Goal: Information Seeking & Learning: Learn about a topic

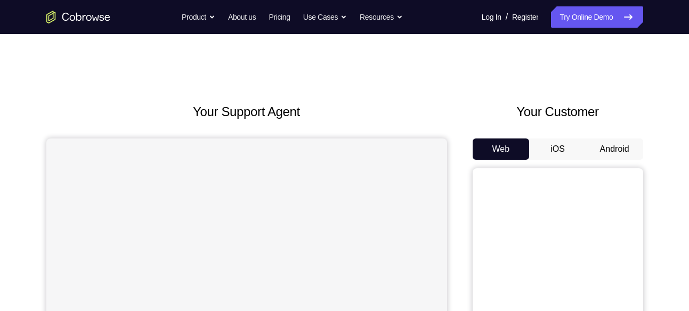
scroll to position [66, 0]
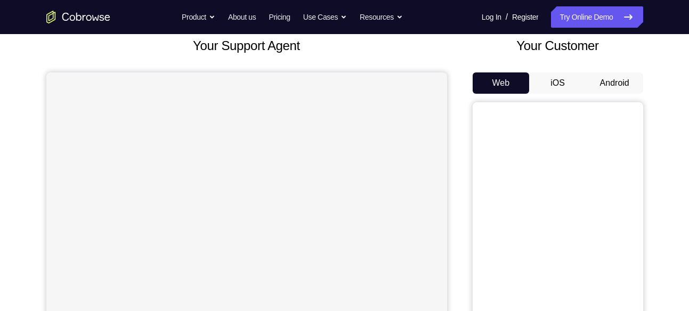
click at [617, 80] on button "Android" at bounding box center [615, 83] width 57 height 21
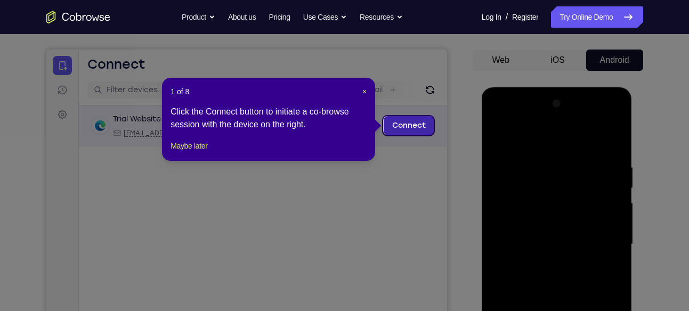
scroll to position [89, 0]
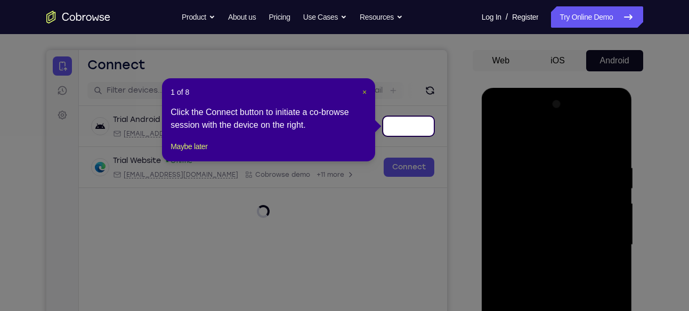
click at [363, 90] on span "×" at bounding box center [365, 92] width 4 height 9
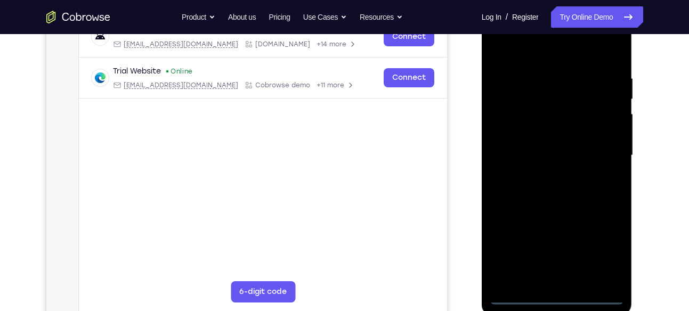
scroll to position [186, 0]
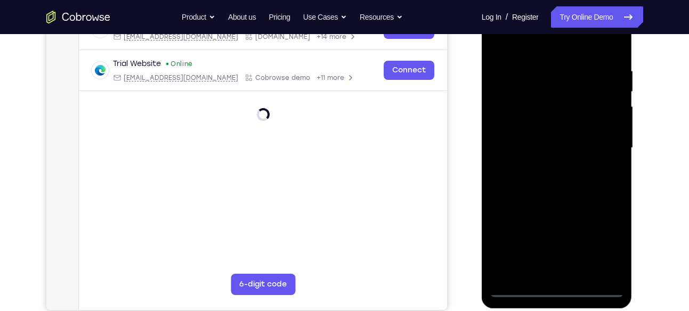
click at [558, 288] on div at bounding box center [557, 148] width 134 height 299
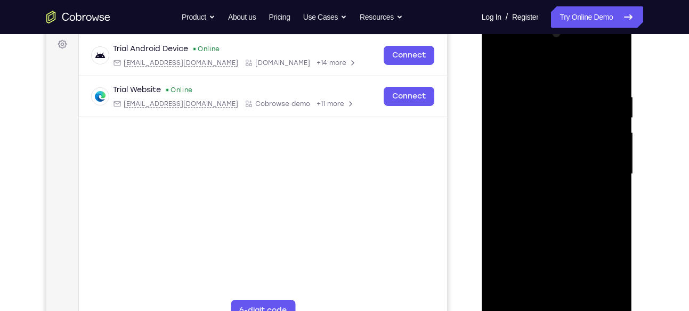
click at [604, 270] on div at bounding box center [557, 174] width 134 height 299
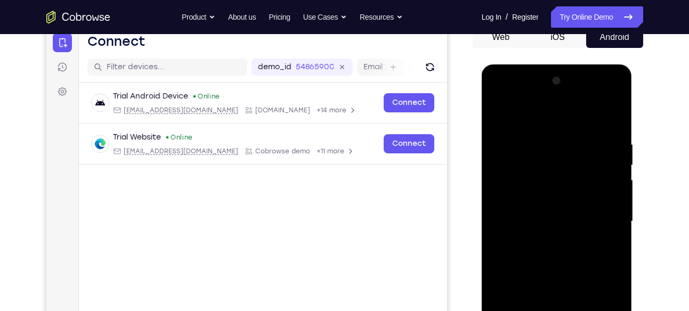
scroll to position [111, 0]
click at [501, 98] on div at bounding box center [557, 222] width 134 height 299
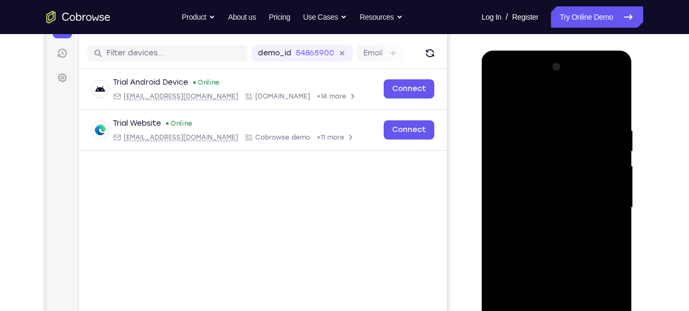
click at [608, 212] on div at bounding box center [557, 208] width 134 height 299
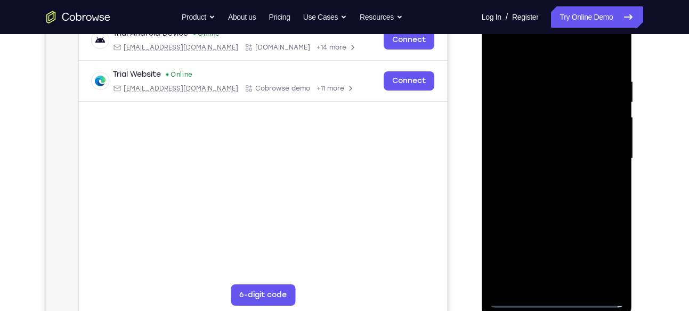
scroll to position [176, 0]
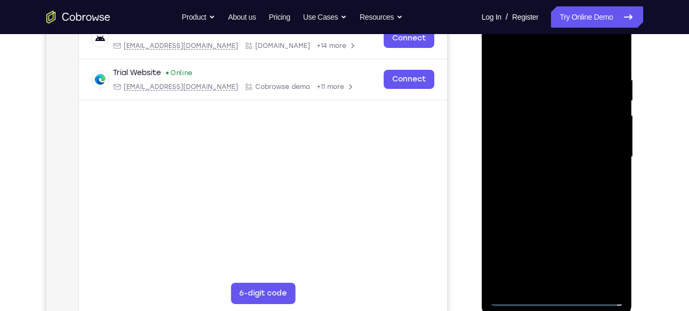
click at [549, 174] on div at bounding box center [557, 157] width 134 height 299
click at [550, 145] on div at bounding box center [557, 157] width 134 height 299
click at [546, 135] on div at bounding box center [557, 157] width 134 height 299
click at [547, 154] on div at bounding box center [557, 157] width 134 height 299
click at [555, 193] on div at bounding box center [557, 157] width 134 height 299
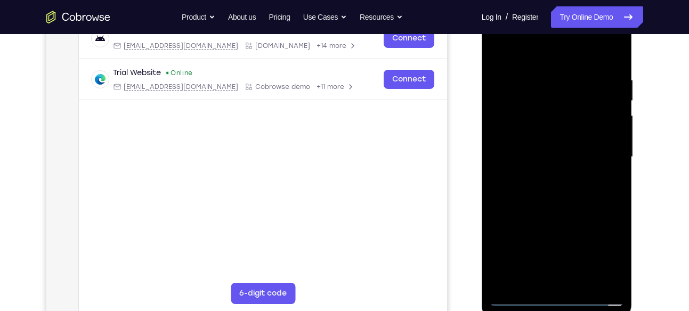
click at [563, 186] on div at bounding box center [557, 157] width 134 height 299
click at [564, 191] on div at bounding box center [557, 157] width 134 height 299
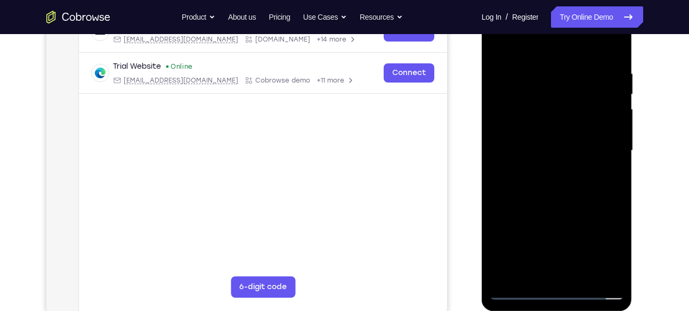
scroll to position [183, 0]
click at [559, 194] on div at bounding box center [557, 150] width 134 height 299
click at [616, 43] on div at bounding box center [557, 150] width 134 height 299
click at [598, 109] on div at bounding box center [557, 150] width 134 height 299
click at [605, 110] on div at bounding box center [557, 150] width 134 height 299
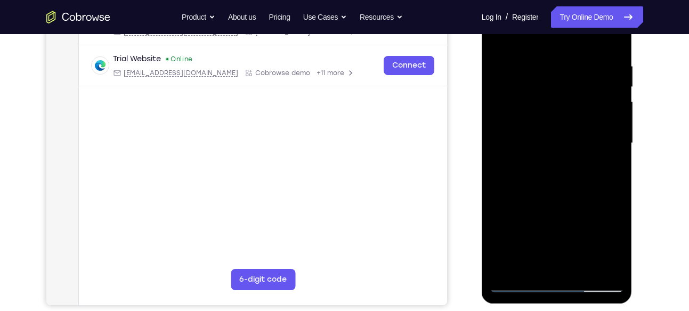
scroll to position [191, 0]
click at [616, 268] on div at bounding box center [557, 143] width 134 height 299
click at [585, 268] on div at bounding box center [557, 143] width 134 height 299
click at [562, 200] on div at bounding box center [557, 143] width 134 height 299
drag, startPoint x: 592, startPoint y: 90, endPoint x: 536, endPoint y: 89, distance: 56.0
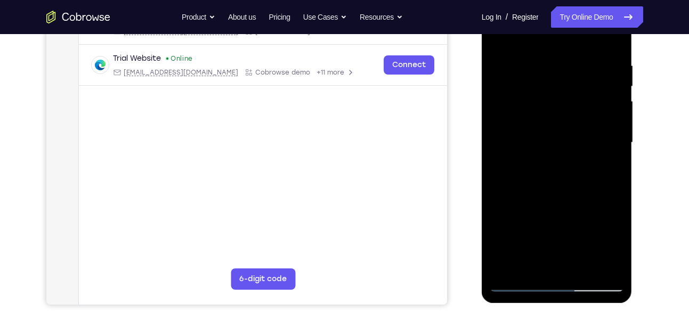
click at [536, 89] on div at bounding box center [557, 143] width 134 height 299
drag, startPoint x: 587, startPoint y: 81, endPoint x: 503, endPoint y: 83, distance: 83.2
click at [503, 83] on div at bounding box center [557, 143] width 134 height 299
drag, startPoint x: 580, startPoint y: 82, endPoint x: 494, endPoint y: 83, distance: 86.4
click at [494, 83] on div at bounding box center [557, 143] width 134 height 299
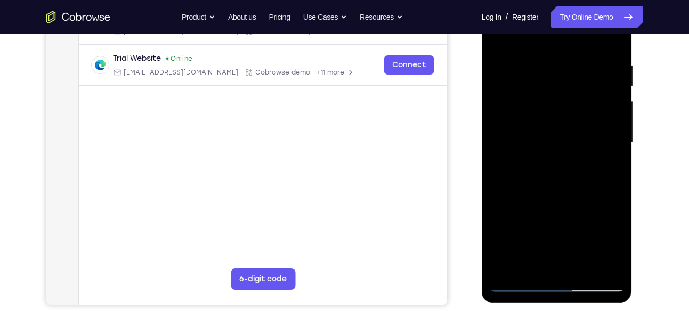
click at [524, 282] on div at bounding box center [557, 143] width 134 height 299
click at [604, 267] on div at bounding box center [557, 143] width 134 height 299
drag, startPoint x: 549, startPoint y: 203, endPoint x: 556, endPoint y: 151, distance: 51.7
click at [556, 151] on div at bounding box center [557, 143] width 134 height 299
click at [515, 172] on div at bounding box center [557, 143] width 134 height 299
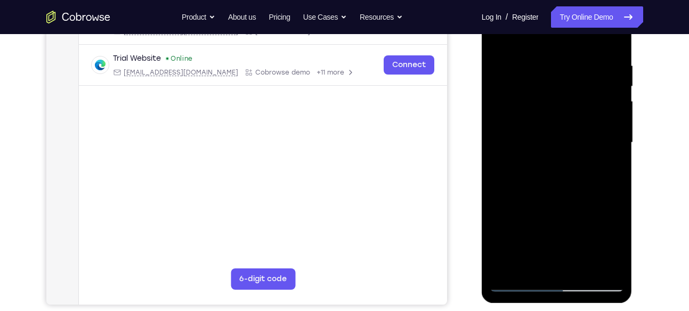
drag, startPoint x: 549, startPoint y: 224, endPoint x: 551, endPoint y: 251, distance: 26.2
click at [551, 251] on div at bounding box center [557, 143] width 134 height 299
click at [616, 121] on div at bounding box center [557, 143] width 134 height 299
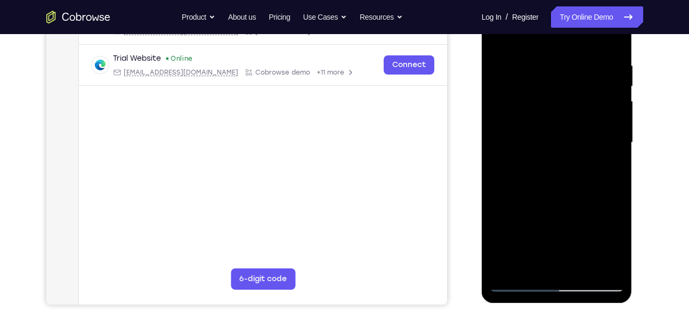
click at [535, 267] on div at bounding box center [557, 143] width 134 height 299
drag, startPoint x: 548, startPoint y: 120, endPoint x: 548, endPoint y: 209, distance: 89.0
click at [548, 209] on div at bounding box center [557, 143] width 134 height 299
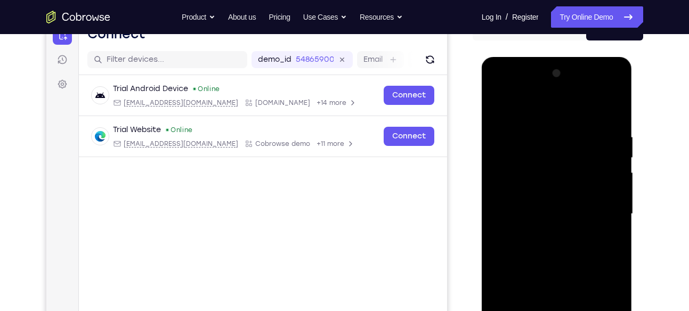
scroll to position [119, 0]
click at [558, 107] on div at bounding box center [557, 215] width 134 height 299
click at [533, 122] on div at bounding box center [557, 215] width 134 height 299
drag, startPoint x: 590, startPoint y: 164, endPoint x: 606, endPoint y: 48, distance: 117.3
click at [606, 58] on html "Online web based iOS Simulators and Android Emulators. Run iPhone, iPad, Mobile…" at bounding box center [558, 218] width 152 height 320
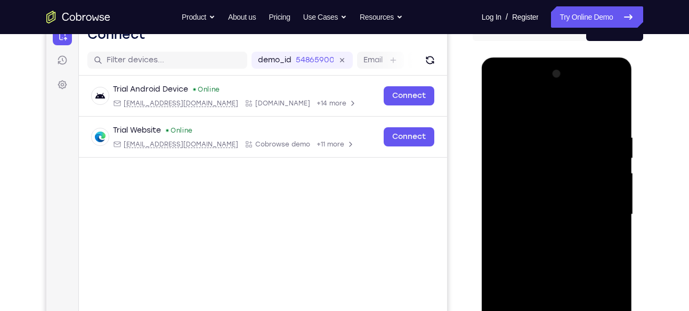
drag, startPoint x: 592, startPoint y: 126, endPoint x: 591, endPoint y: 195, distance: 68.8
click at [591, 195] on div at bounding box center [557, 215] width 134 height 299
click at [498, 106] on div at bounding box center [557, 215] width 134 height 299
click at [620, 106] on div at bounding box center [557, 215] width 134 height 299
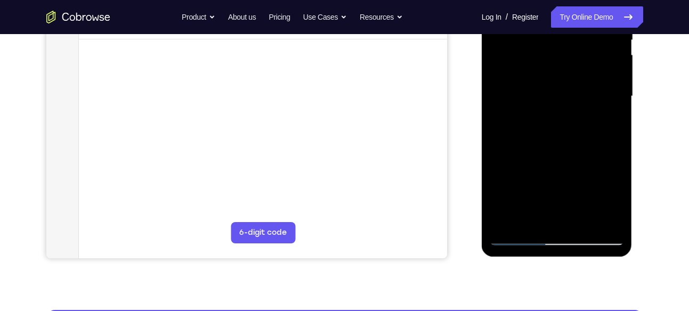
scroll to position [238, 0]
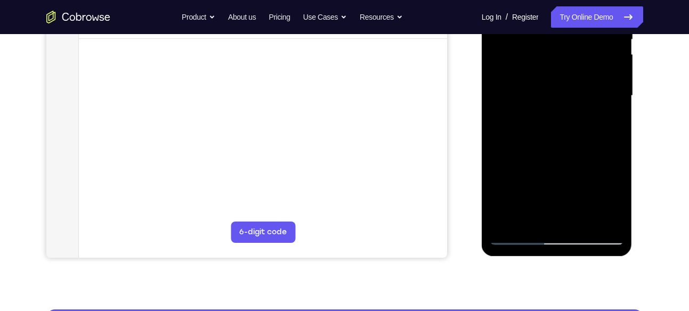
click at [510, 222] on div at bounding box center [557, 96] width 134 height 299
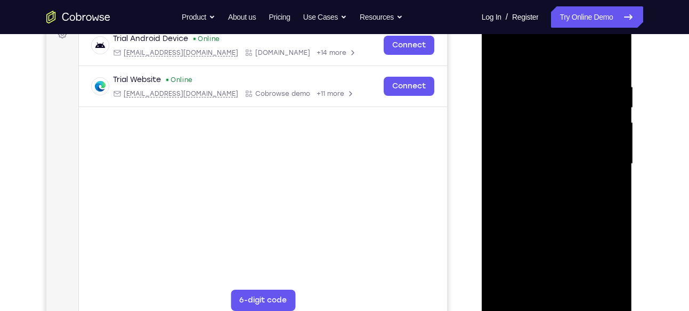
scroll to position [169, 0]
drag, startPoint x: 586, startPoint y: 78, endPoint x: 455, endPoint y: 82, distance: 131.2
click at [482, 82] on html "Online web based iOS Simulators and Android Emulators. Run iPhone, iPad, Mobile…" at bounding box center [558, 168] width 152 height 320
drag, startPoint x: 578, startPoint y: 81, endPoint x: 434, endPoint y: 78, distance: 144.5
click at [482, 78] on html "Online web based iOS Simulators and Android Emulators. Run iPhone, iPad, Mobile…" at bounding box center [558, 168] width 152 height 320
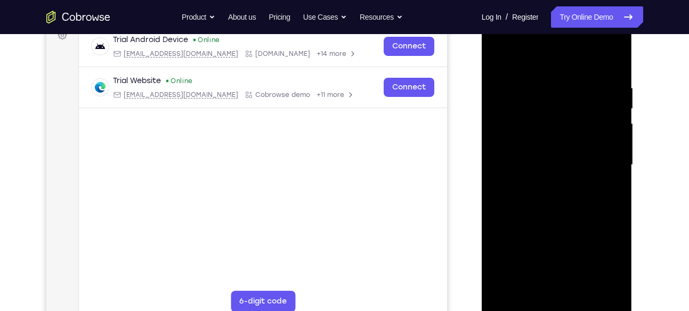
drag, startPoint x: 580, startPoint y: 150, endPoint x: 599, endPoint y: 27, distance: 125.3
click at [599, 27] on div at bounding box center [557, 165] width 134 height 299
drag, startPoint x: 579, startPoint y: 189, endPoint x: 625, endPoint y: 5, distance: 189.9
click at [625, 8] on html "Online web based iOS Simulators and Android Emulators. Run iPhone, iPad, Mobile…" at bounding box center [558, 168] width 152 height 320
click at [588, 286] on div at bounding box center [557, 165] width 134 height 299
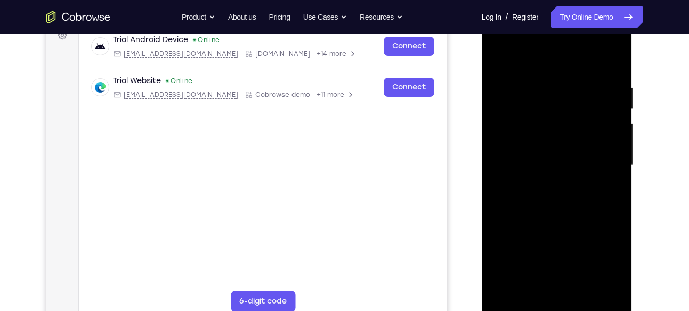
click at [560, 133] on div at bounding box center [557, 165] width 134 height 299
click at [517, 304] on div at bounding box center [557, 165] width 134 height 299
click at [518, 303] on div at bounding box center [557, 165] width 134 height 299
drag, startPoint x: 588, startPoint y: 188, endPoint x: 588, endPoint y: 139, distance: 49.6
click at [588, 139] on div at bounding box center [557, 165] width 134 height 299
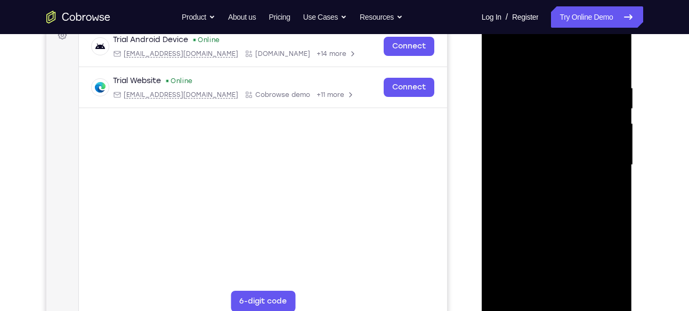
click at [617, 143] on div at bounding box center [557, 165] width 134 height 299
drag, startPoint x: 583, startPoint y: 254, endPoint x: 586, endPoint y: 88, distance: 165.9
click at [586, 88] on div at bounding box center [557, 165] width 134 height 299
drag, startPoint x: 582, startPoint y: 207, endPoint x: 590, endPoint y: 142, distance: 65.1
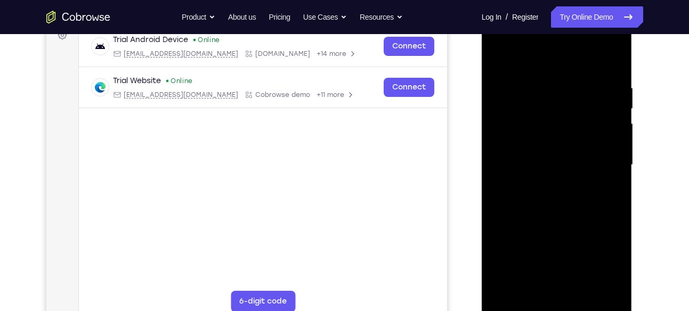
click at [590, 142] on div at bounding box center [557, 165] width 134 height 299
drag, startPoint x: 646, startPoint y: 170, endPoint x: 653, endPoint y: 81, distance: 88.8
click at [653, 81] on div "Your Support Agent Your Customer Web iOS Android Next Steps We’d be happy to gi…" at bounding box center [345, 217] width 683 height 703
drag, startPoint x: 669, startPoint y: 252, endPoint x: 661, endPoint y: 210, distance: 42.4
click at [661, 210] on div "Your Support Agent Your Customer Web iOS Android Next Steps We’d be happy to gi…" at bounding box center [345, 217] width 683 height 703
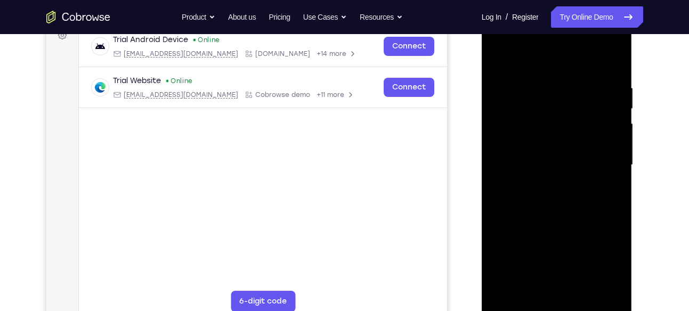
drag, startPoint x: 576, startPoint y: 239, endPoint x: 563, endPoint y: 114, distance: 125.5
click at [563, 114] on div at bounding box center [557, 165] width 134 height 299
drag, startPoint x: 546, startPoint y: 209, endPoint x: 560, endPoint y: 80, distance: 129.8
click at [560, 80] on div at bounding box center [557, 165] width 134 height 299
click at [616, 107] on div at bounding box center [557, 165] width 134 height 299
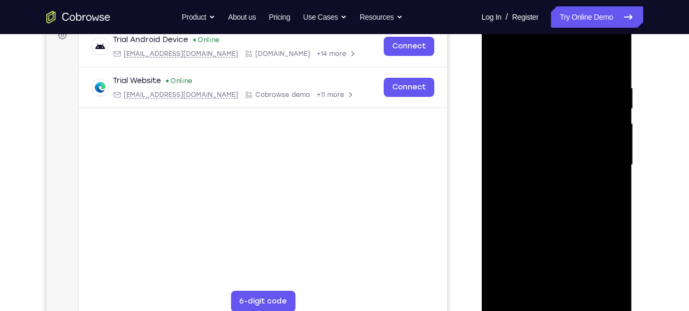
click at [616, 107] on div at bounding box center [557, 165] width 134 height 299
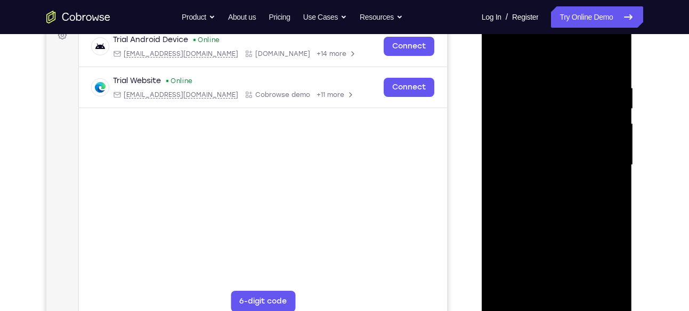
click at [616, 107] on div at bounding box center [557, 165] width 134 height 299
click at [614, 111] on div at bounding box center [557, 165] width 134 height 299
drag, startPoint x: 571, startPoint y: 253, endPoint x: 582, endPoint y: 102, distance: 150.8
click at [582, 102] on div at bounding box center [557, 165] width 134 height 299
drag, startPoint x: 600, startPoint y: 188, endPoint x: 597, endPoint y: 109, distance: 79.5
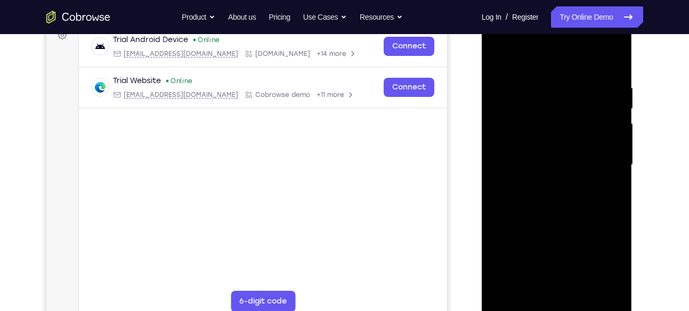
click at [597, 109] on div at bounding box center [557, 165] width 134 height 299
click at [619, 134] on div at bounding box center [557, 165] width 134 height 299
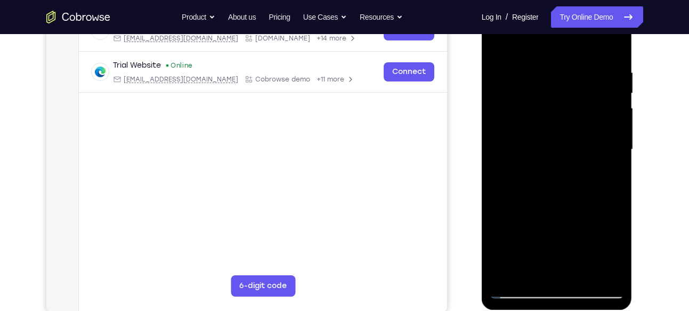
click at [617, 122] on div at bounding box center [557, 150] width 134 height 299
click at [617, 123] on div at bounding box center [557, 150] width 134 height 299
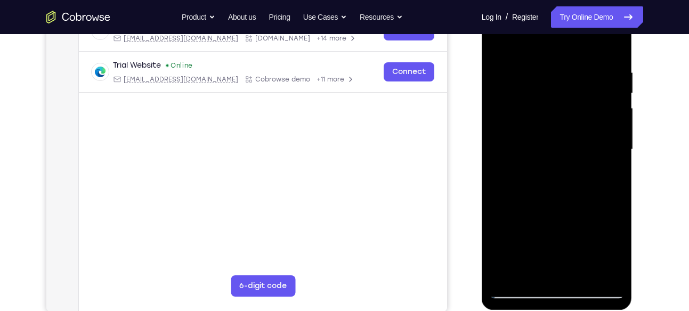
click at [617, 123] on div at bounding box center [557, 150] width 134 height 299
drag, startPoint x: 572, startPoint y: 237, endPoint x: 571, endPoint y: 74, distance: 163.7
click at [571, 74] on div at bounding box center [557, 150] width 134 height 299
drag, startPoint x: 576, startPoint y: 184, endPoint x: 581, endPoint y: 117, distance: 67.3
click at [581, 117] on div at bounding box center [557, 150] width 134 height 299
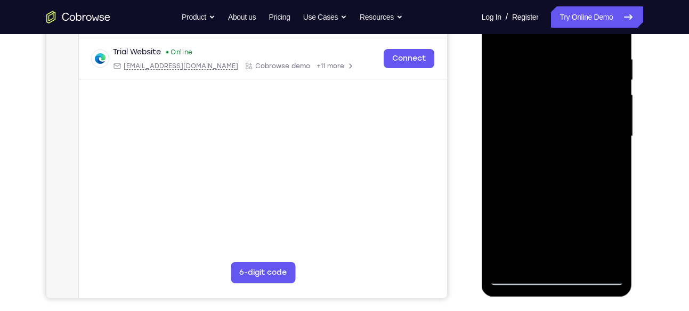
scroll to position [198, 0]
click at [618, 127] on div at bounding box center [557, 136] width 134 height 299
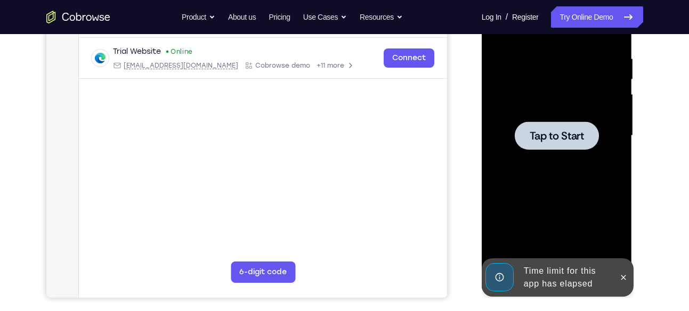
click at [564, 145] on div at bounding box center [557, 136] width 84 height 28
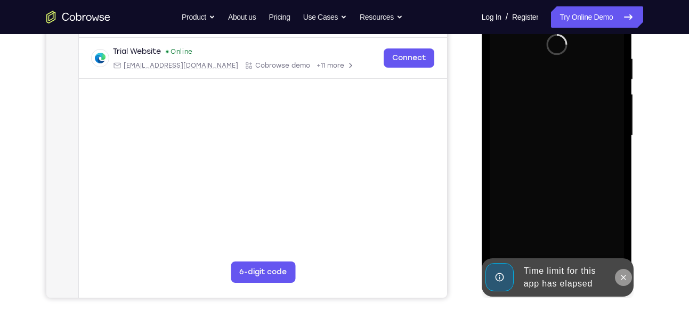
click at [626, 281] on icon at bounding box center [624, 278] width 9 height 9
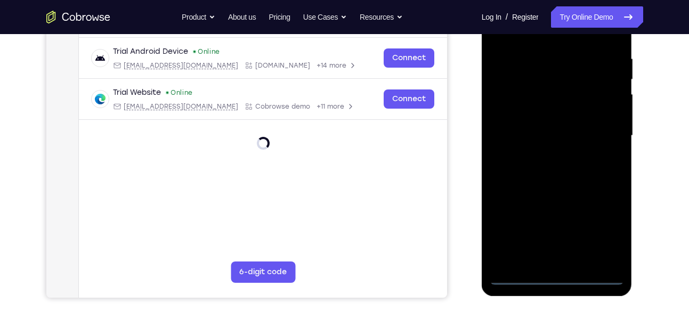
click at [552, 274] on div at bounding box center [557, 136] width 134 height 299
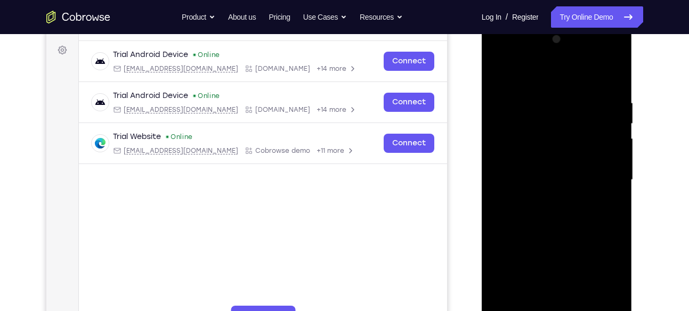
scroll to position [150, 0]
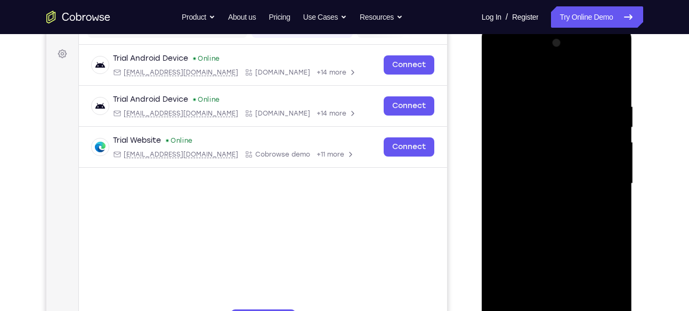
click at [605, 274] on div at bounding box center [557, 184] width 134 height 299
click at [515, 55] on div at bounding box center [557, 184] width 134 height 299
click at [602, 180] on div at bounding box center [557, 184] width 134 height 299
click at [547, 200] on div at bounding box center [557, 184] width 134 height 299
click at [551, 169] on div at bounding box center [557, 184] width 134 height 299
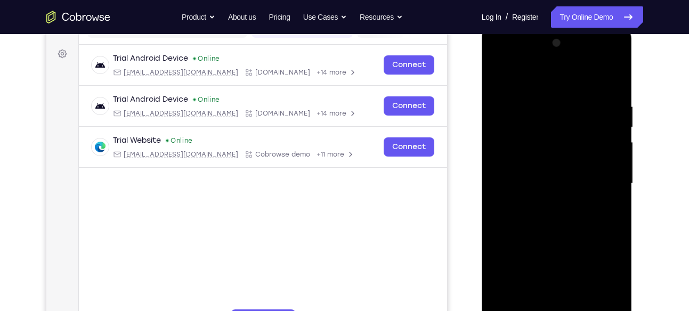
click at [553, 163] on div at bounding box center [557, 184] width 134 height 299
click at [550, 181] on div at bounding box center [557, 184] width 134 height 299
click at [550, 215] on div at bounding box center [557, 184] width 134 height 299
click at [611, 97] on div at bounding box center [557, 184] width 134 height 299
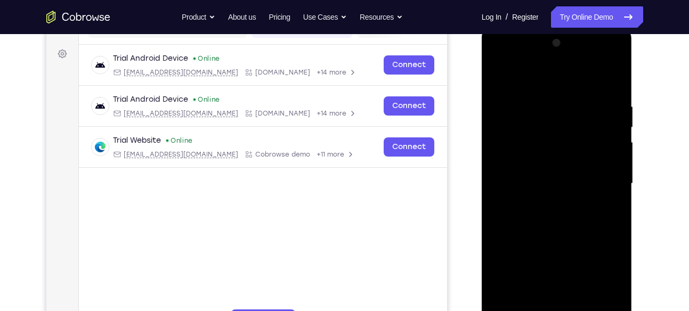
click at [611, 97] on div at bounding box center [557, 184] width 134 height 299
click at [612, 198] on div at bounding box center [557, 184] width 134 height 299
click at [579, 302] on div at bounding box center [557, 184] width 134 height 299
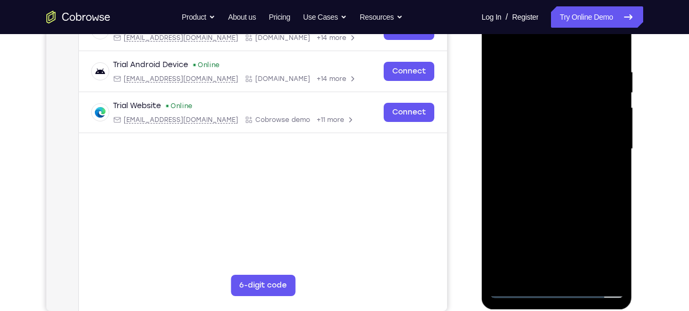
click at [584, 270] on div at bounding box center [557, 149] width 134 height 299
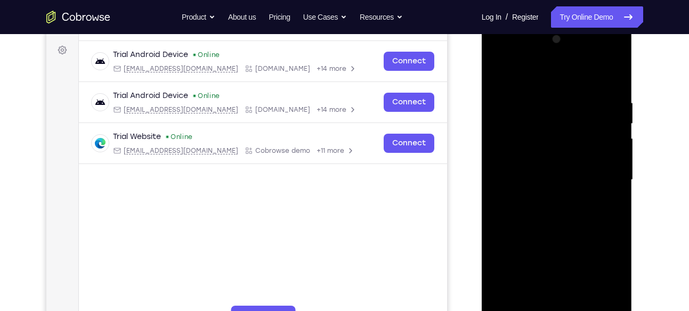
scroll to position [153, 0]
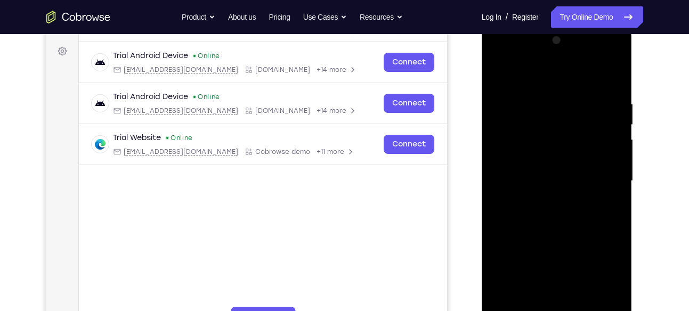
click at [610, 95] on div at bounding box center [557, 181] width 134 height 299
drag, startPoint x: 577, startPoint y: 83, endPoint x: 573, endPoint y: -35, distance: 117.9
click at [573, 24] on html "Online web based iOS Simulators and Android Emulators. Run iPhone, iPad, Mobile…" at bounding box center [558, 184] width 152 height 320
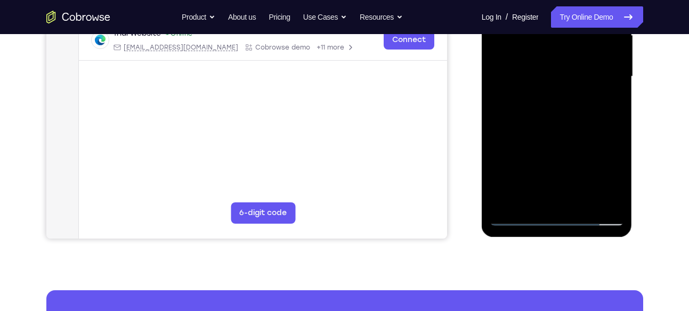
scroll to position [258, 0]
click at [516, 221] on div at bounding box center [557, 76] width 134 height 299
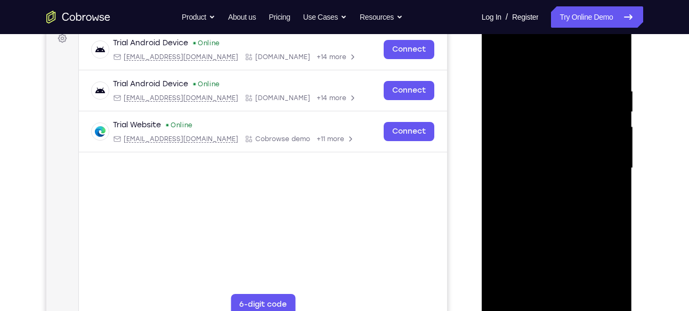
scroll to position [165, 0]
click at [579, 288] on div at bounding box center [557, 169] width 134 height 299
click at [543, 290] on div at bounding box center [557, 169] width 134 height 299
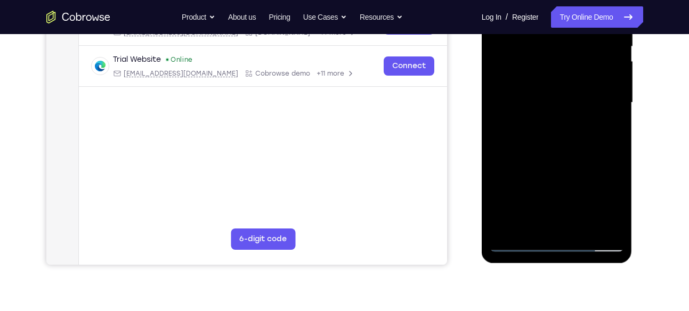
scroll to position [234, 0]
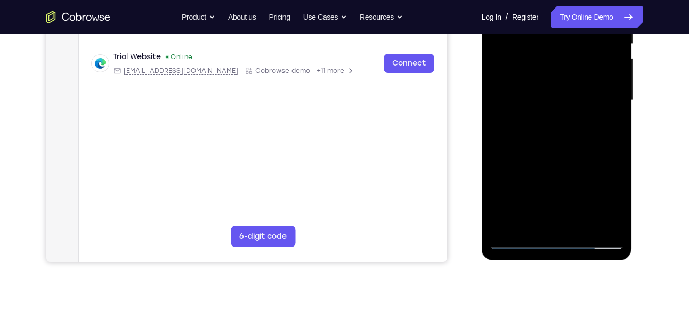
click at [597, 237] on div at bounding box center [557, 100] width 134 height 299
click at [592, 242] on div at bounding box center [557, 100] width 134 height 299
drag, startPoint x: 560, startPoint y: 148, endPoint x: 573, endPoint y: -58, distance: 206.8
click at [573, 0] on html "Online web based iOS Simulators and Android Emulators. Run iPhone, iPad, Mobile…" at bounding box center [558, 103] width 152 height 320
click at [557, 241] on div at bounding box center [557, 100] width 134 height 299
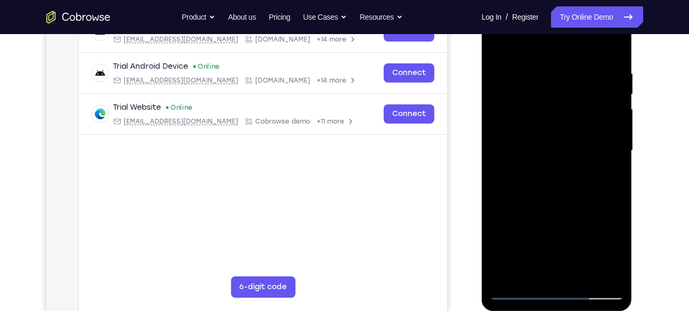
scroll to position [182, 0]
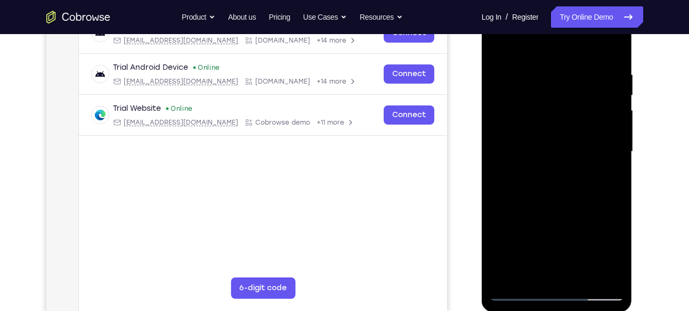
click at [604, 246] on div at bounding box center [557, 152] width 134 height 299
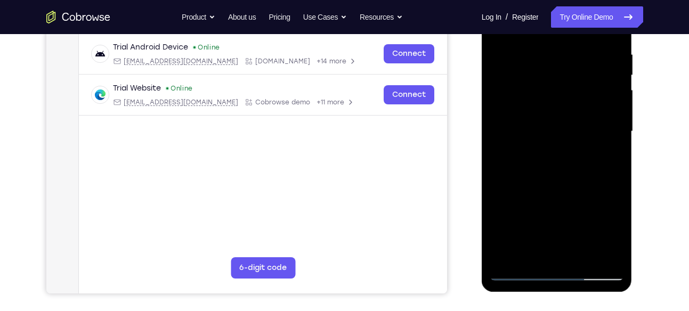
scroll to position [203, 0]
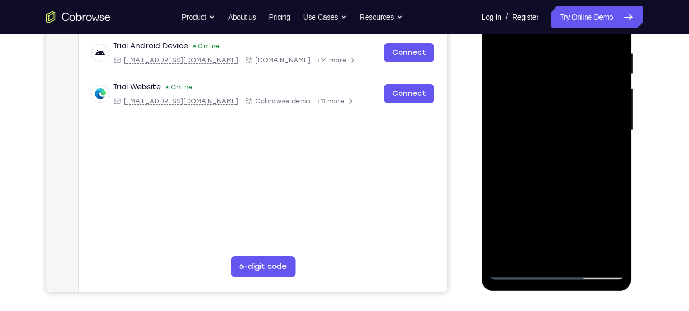
click at [592, 171] on div at bounding box center [557, 130] width 134 height 299
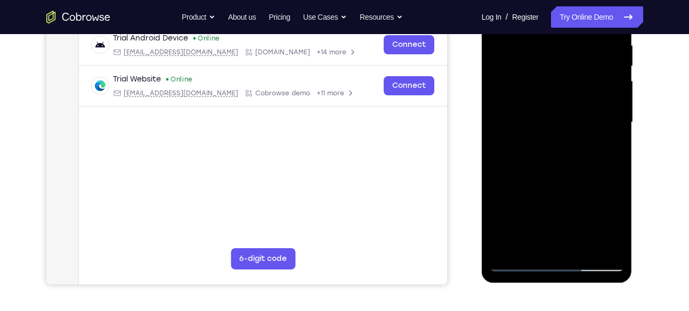
drag, startPoint x: 573, startPoint y: 170, endPoint x: 575, endPoint y: 147, distance: 22.5
click at [575, 147] on div at bounding box center [557, 122] width 134 height 299
click at [622, 145] on div at bounding box center [557, 122] width 134 height 299
click at [620, 142] on div at bounding box center [557, 122] width 134 height 299
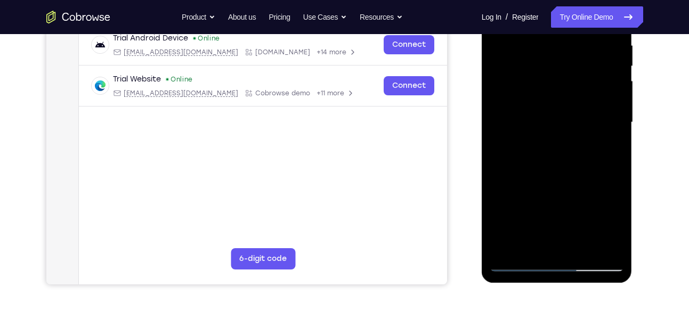
click at [618, 143] on div at bounding box center [557, 122] width 134 height 299
click at [616, 141] on div at bounding box center [557, 122] width 134 height 299
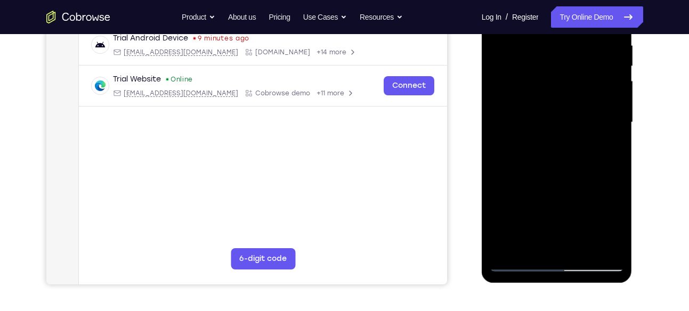
drag, startPoint x: 573, startPoint y: 169, endPoint x: 580, endPoint y: 278, distance: 109.0
click at [580, 278] on div at bounding box center [557, 124] width 151 height 318
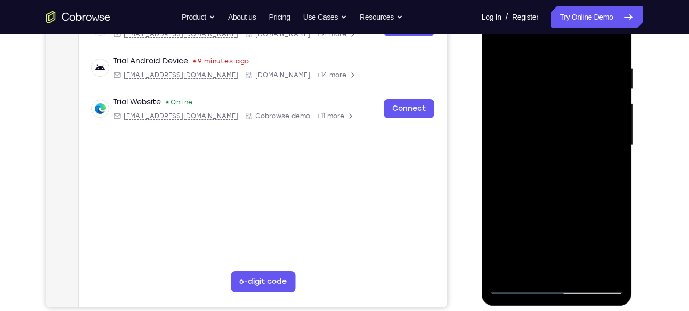
scroll to position [185, 0]
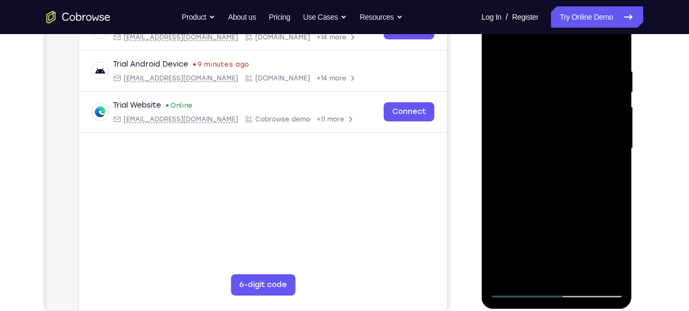
click at [579, 70] on div at bounding box center [557, 148] width 134 height 299
click at [609, 154] on div at bounding box center [557, 148] width 134 height 299
click at [614, 45] on div at bounding box center [557, 148] width 134 height 299
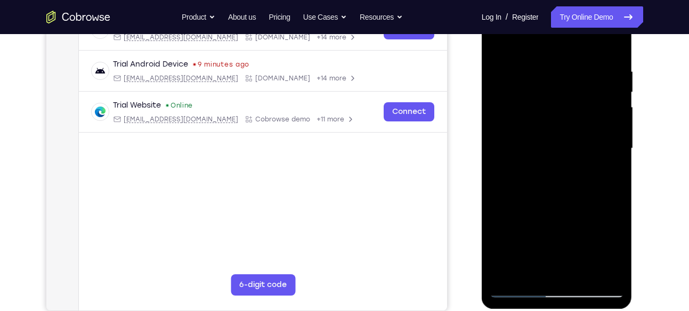
drag, startPoint x: 563, startPoint y: 151, endPoint x: 575, endPoint y: 107, distance: 45.4
click at [575, 107] on div at bounding box center [557, 148] width 134 height 299
click at [616, 149] on div at bounding box center [557, 148] width 134 height 299
click at [616, 152] on div at bounding box center [557, 148] width 134 height 299
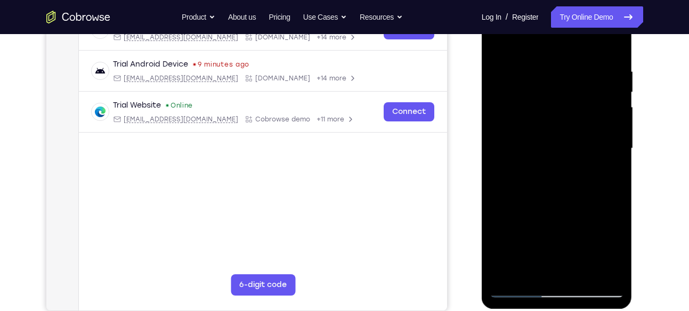
click at [616, 152] on div at bounding box center [557, 148] width 134 height 299
click at [616, 156] on div at bounding box center [557, 148] width 134 height 299
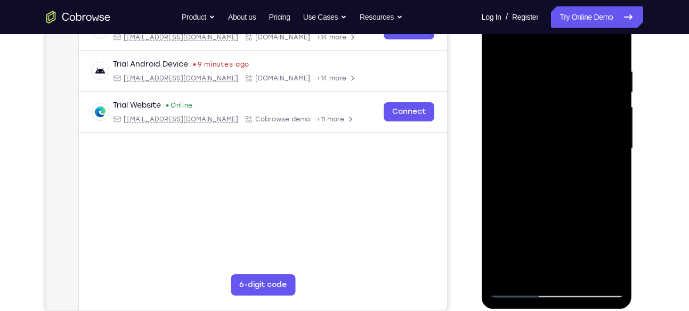
click at [616, 156] on div at bounding box center [557, 148] width 134 height 299
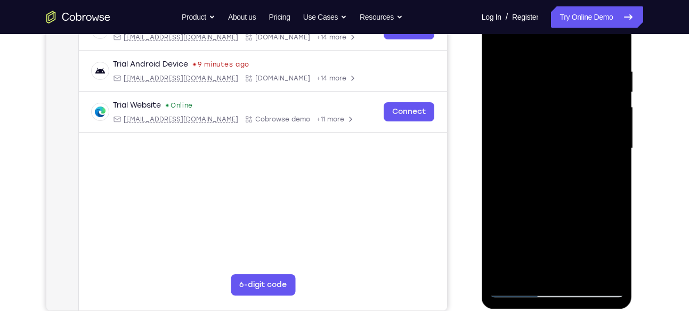
click at [616, 156] on div at bounding box center [557, 148] width 134 height 299
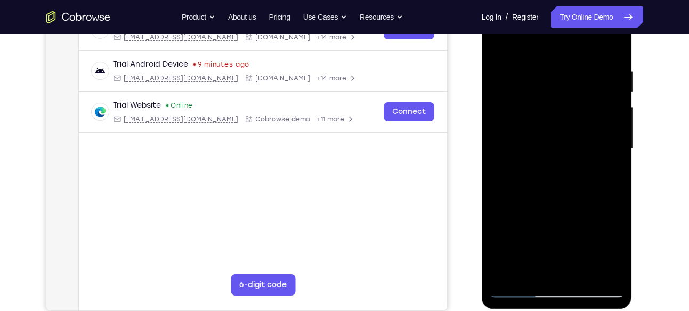
click at [616, 156] on div at bounding box center [557, 148] width 134 height 299
drag, startPoint x: 581, startPoint y: 226, endPoint x: 590, endPoint y: 92, distance: 134.1
click at [590, 92] on div at bounding box center [557, 148] width 134 height 299
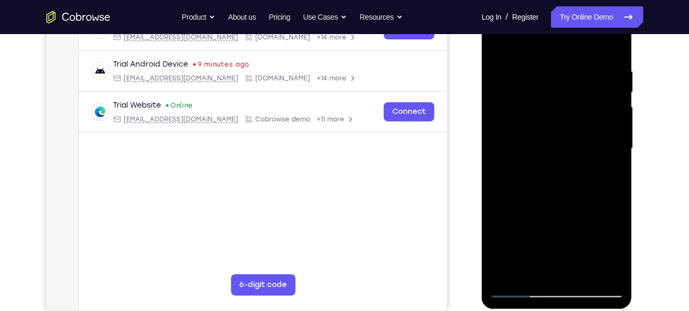
drag, startPoint x: 550, startPoint y: 165, endPoint x: 595, endPoint y: -12, distance: 182.5
click at [595, 0] on html "Online web based iOS Simulators and Android Emulators. Run iPhone, iPad, Mobile…" at bounding box center [558, 151] width 152 height 320
drag, startPoint x: 599, startPoint y: 174, endPoint x: 628, endPoint y: -24, distance: 199.9
click at [628, 0] on html "Online web based iOS Simulators and Android Emulators. Run iPhone, iPad, Mobile…" at bounding box center [558, 151] width 152 height 320
drag, startPoint x: 601, startPoint y: 170, endPoint x: 640, endPoint y: -30, distance: 203.8
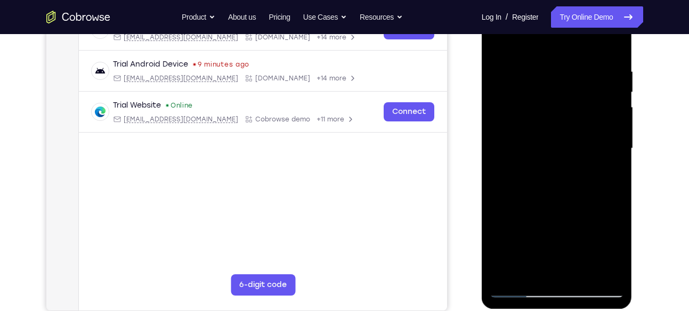
click at [634, 0] on html "Online web based iOS Simulators and Android Emulators. Run iPhone, iPad, Mobile…" at bounding box center [558, 151] width 152 height 320
drag, startPoint x: 608, startPoint y: 106, endPoint x: 595, endPoint y: 204, distance: 98.9
click at [595, 204] on div at bounding box center [557, 148] width 134 height 299
drag, startPoint x: 595, startPoint y: 113, endPoint x: 592, endPoint y: 161, distance: 48.1
click at [592, 161] on div at bounding box center [557, 148] width 134 height 299
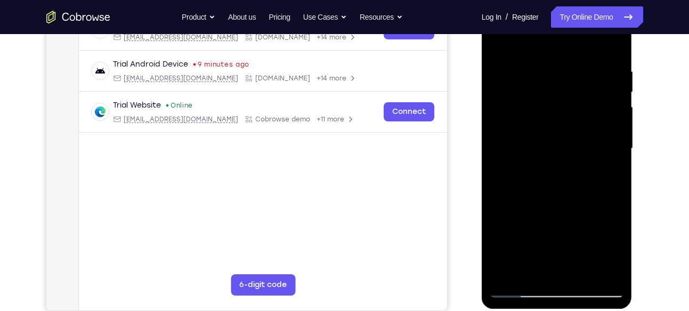
drag, startPoint x: 612, startPoint y: 82, endPoint x: 614, endPoint y: 158, distance: 76.3
click at [614, 158] on div at bounding box center [557, 148] width 134 height 299
click at [618, 122] on div at bounding box center [557, 148] width 134 height 299
click at [618, 124] on div at bounding box center [557, 148] width 134 height 299
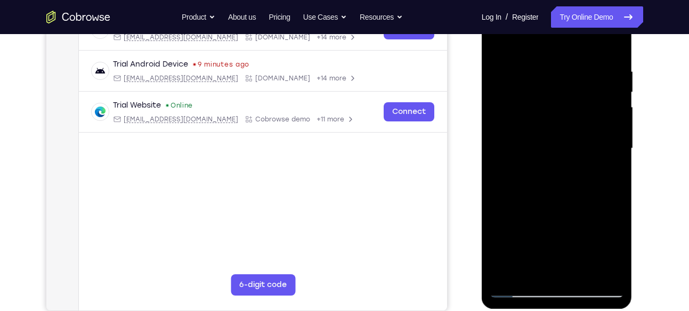
drag, startPoint x: 566, startPoint y: 229, endPoint x: 581, endPoint y: -23, distance: 252.6
click at [581, 0] on html "Online web based iOS Simulators and Android Emulators. Run iPhone, iPad, Mobile…" at bounding box center [558, 151] width 152 height 320
drag, startPoint x: 569, startPoint y: 146, endPoint x: 652, endPoint y: 338, distance: 209.7
click at [634, 311] on html "Online web based iOS Simulators and Android Emulators. Run iPhone, iPad, Mobile…" at bounding box center [558, 151] width 152 height 320
